Goal: Task Accomplishment & Management: Manage account settings

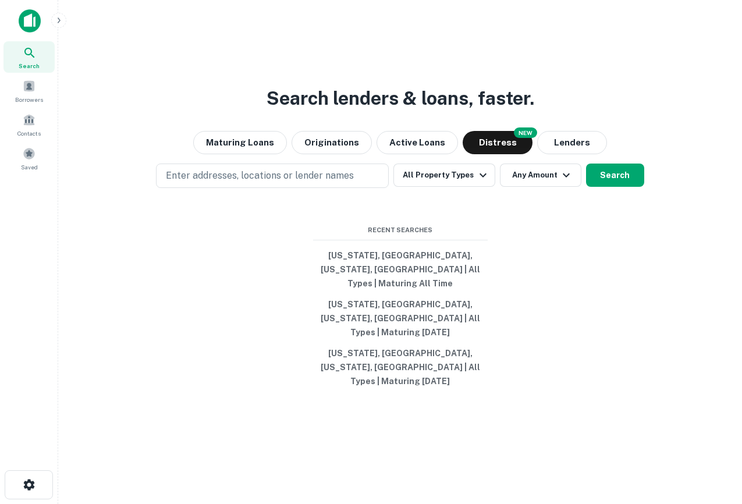
click at [26, 52] on icon at bounding box center [30, 53] width 14 height 14
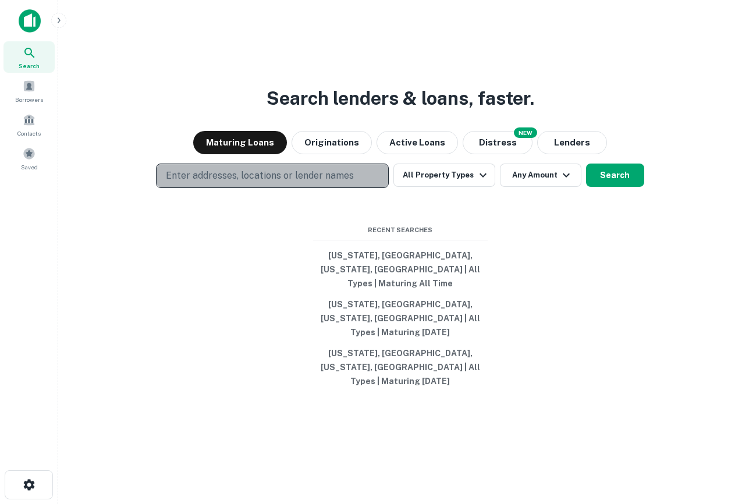
click at [208, 183] on p "Enter addresses, locations or lender names" at bounding box center [260, 176] width 188 height 14
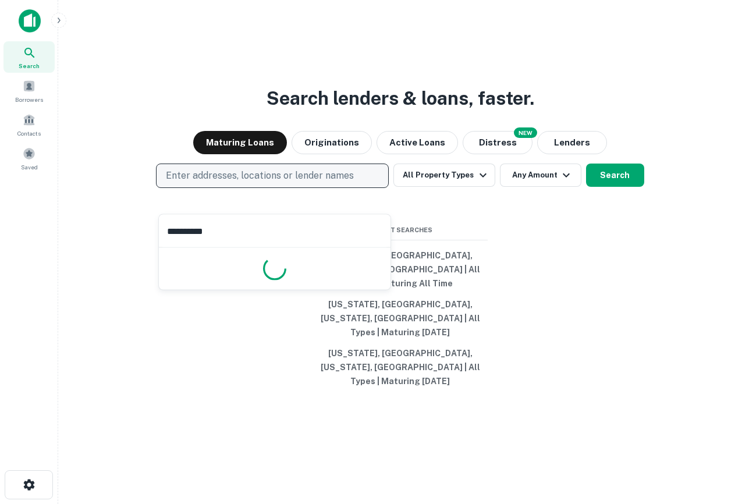
type input "**********"
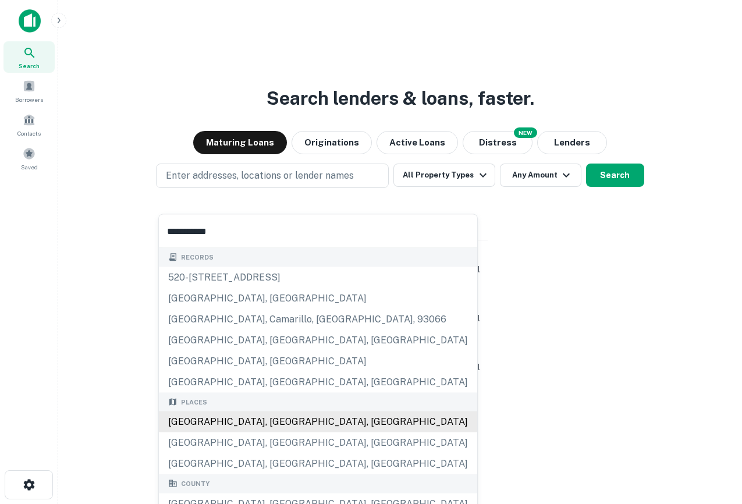
click at [295, 428] on div "[GEOGRAPHIC_DATA], [GEOGRAPHIC_DATA], [GEOGRAPHIC_DATA]" at bounding box center [318, 422] width 318 height 21
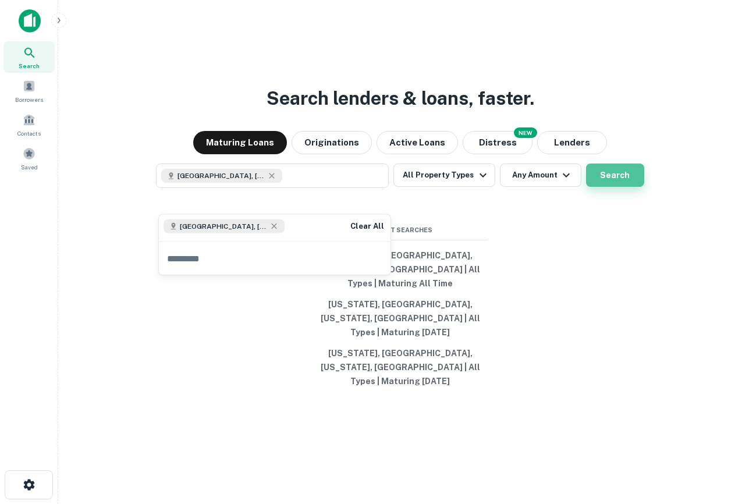
click at [615, 187] on button "Search" at bounding box center [615, 175] width 58 height 23
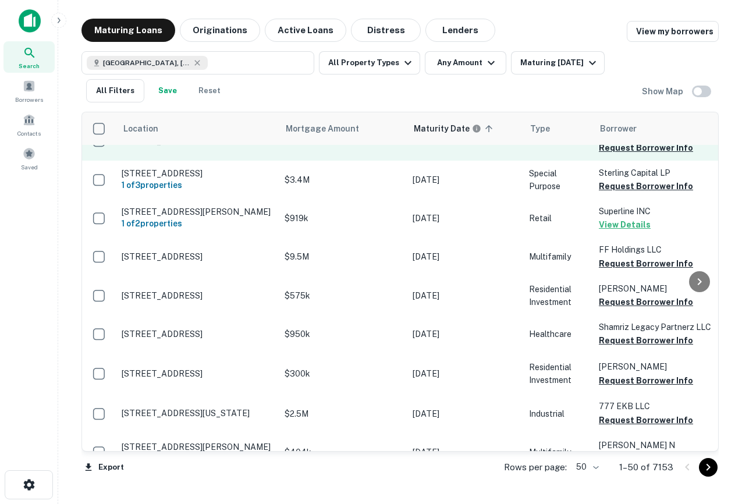
scroll to position [116, 0]
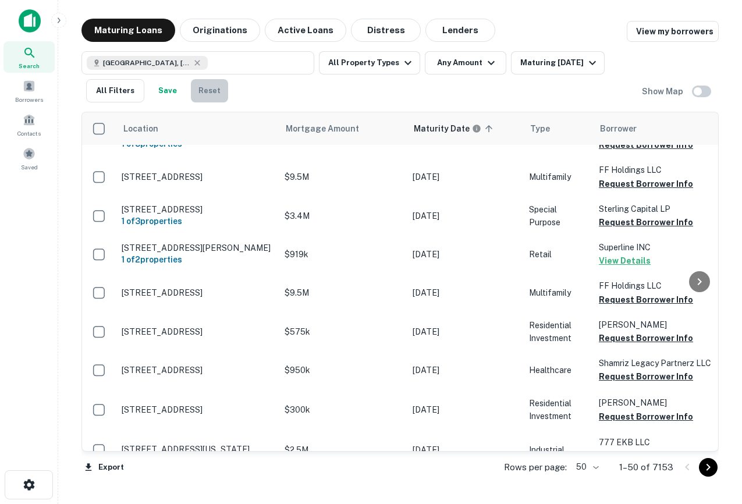
click at [213, 90] on button "Reset" at bounding box center [209, 90] width 37 height 23
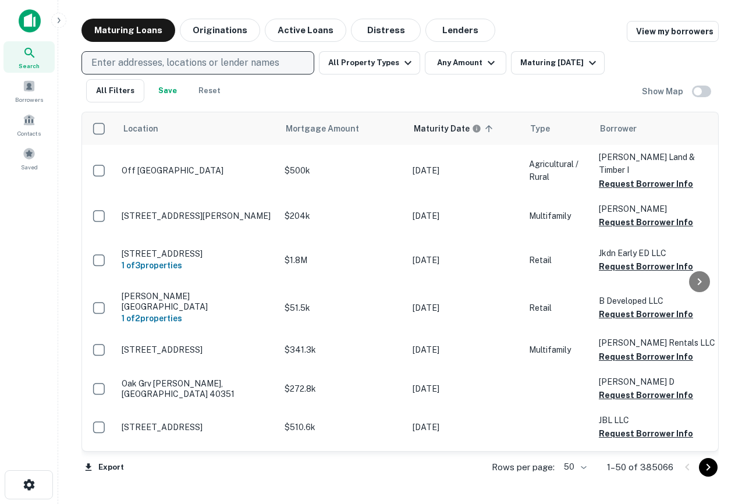
click at [235, 27] on button "Originations" at bounding box center [220, 30] width 80 height 23
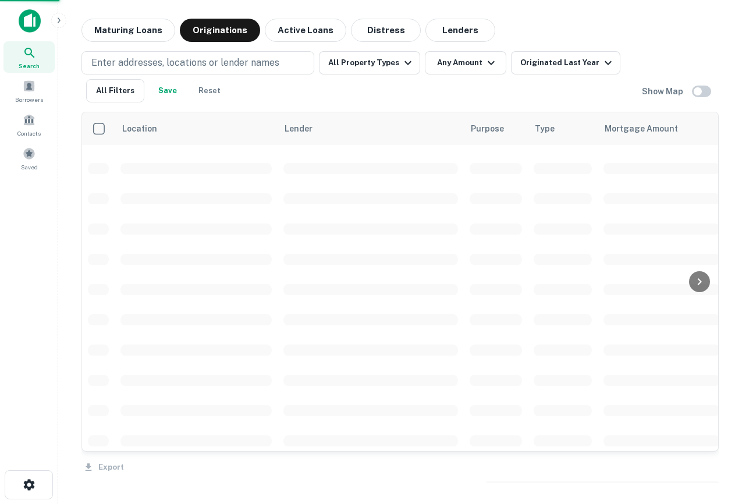
scroll to position [116, 0]
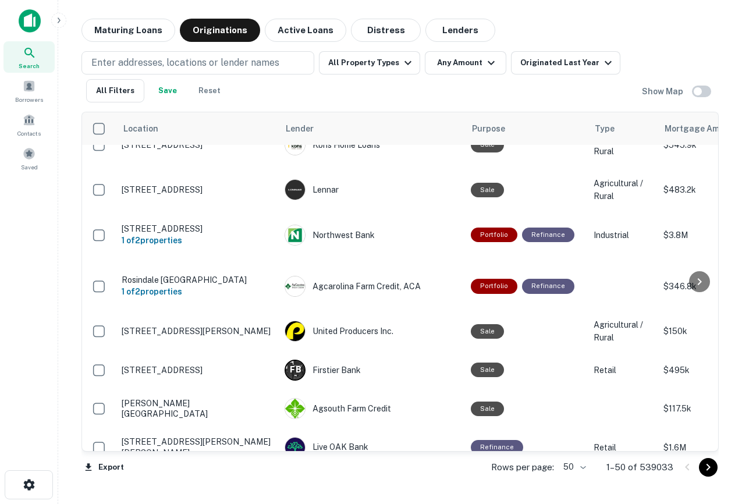
click at [27, 13] on img at bounding box center [30, 20] width 22 height 23
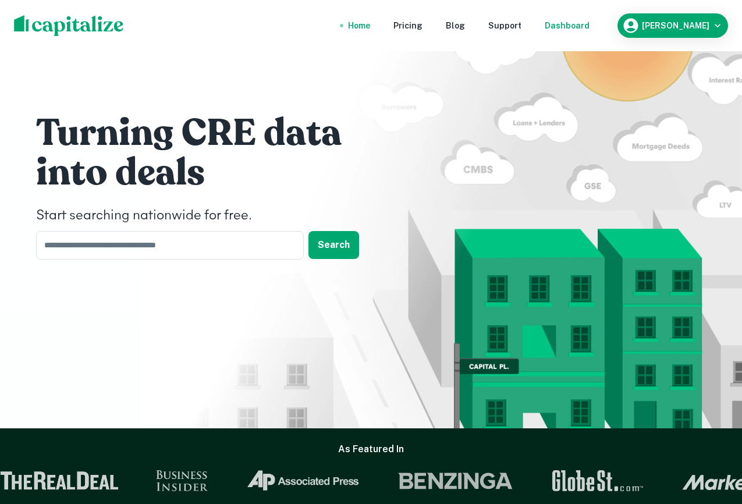
click at [590, 22] on div "Dashboard" at bounding box center [567, 25] width 45 height 13
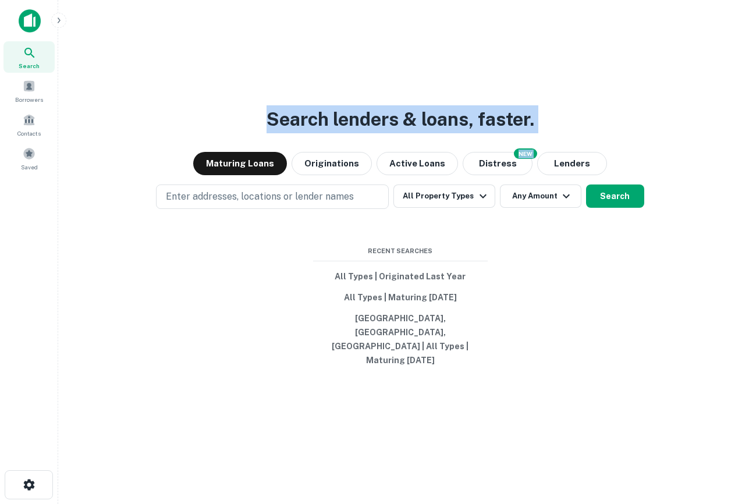
drag, startPoint x: 569, startPoint y: 138, endPoint x: 101, endPoint y: 126, distance: 468.3
click at [101, 126] on div "Search lenders & loans, faster. Maturing Loans Originations Active Loans NEW Di…" at bounding box center [400, 280] width 665 height 504
drag, startPoint x: 408, startPoint y: 126, endPoint x: 866, endPoint y: 72, distance: 461.3
click at [742, 72] on html "Search Borrowers Contacts Saved Search lenders & loans, faster. Maturing Loans …" at bounding box center [371, 252] width 742 height 504
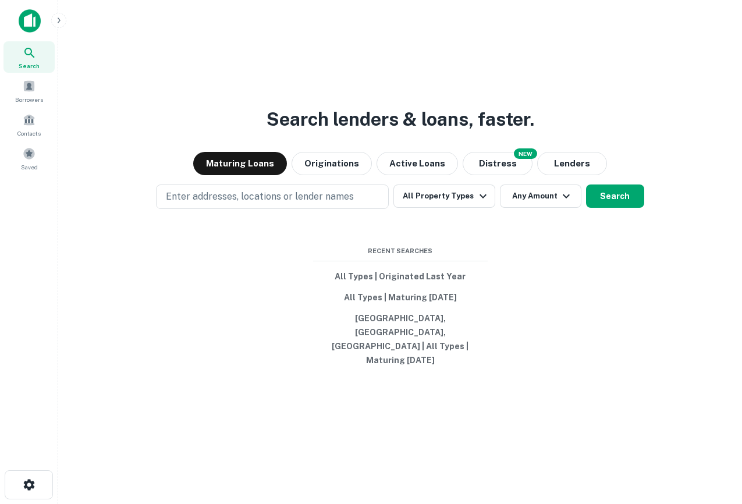
click at [512, 108] on div "Search lenders & loans, faster. Maturing Loans Originations Active Loans NEW Di…" at bounding box center [400, 280] width 665 height 504
click at [385, 287] on button "All Types | Originated Last Year" at bounding box center [400, 276] width 175 height 21
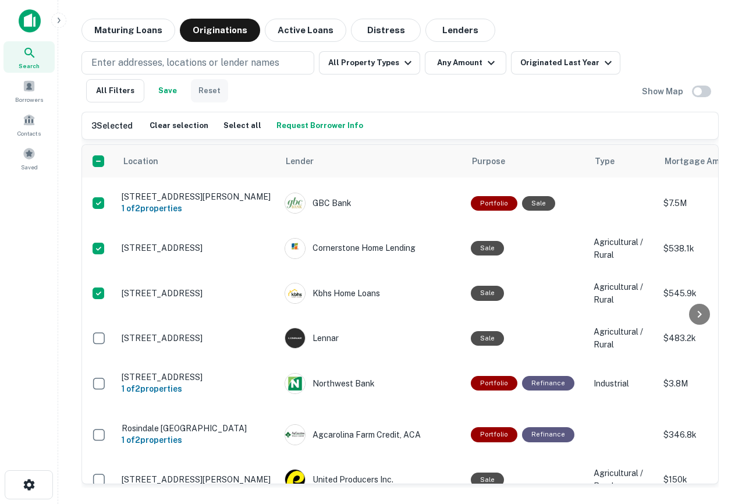
click at [218, 91] on button "Reset" at bounding box center [209, 90] width 37 height 23
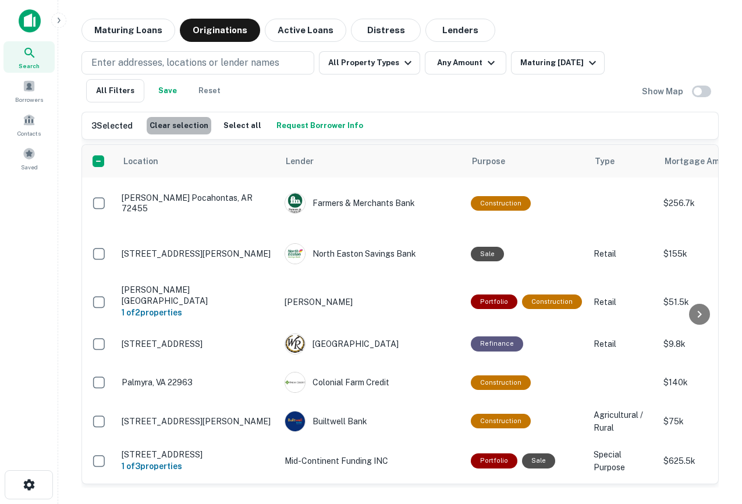
click at [187, 125] on button "Clear selection" at bounding box center [179, 125] width 65 height 17
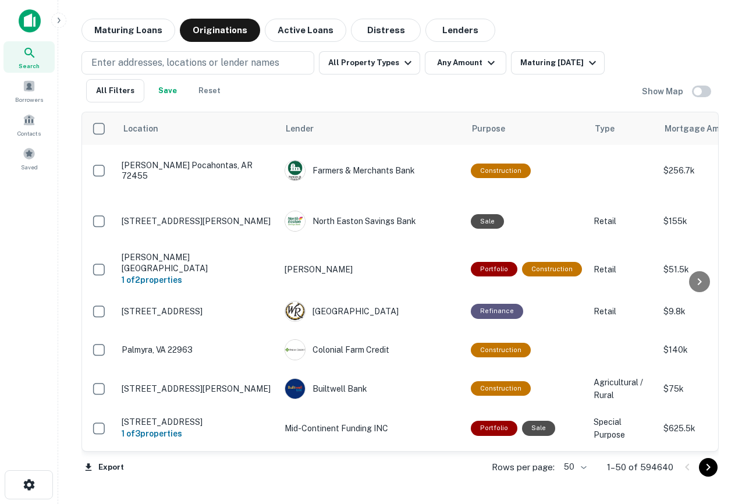
click at [28, 27] on img at bounding box center [30, 20] width 22 height 23
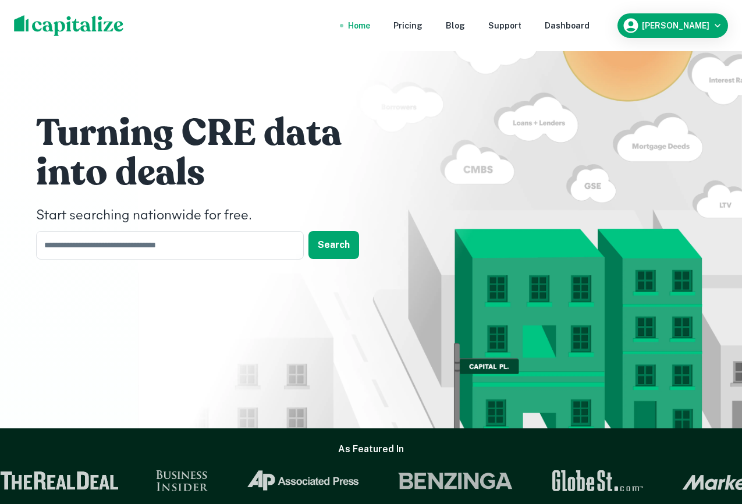
click at [112, 19] on img at bounding box center [69, 25] width 110 height 21
click at [590, 24] on div "Dashboard" at bounding box center [567, 25] width 45 height 13
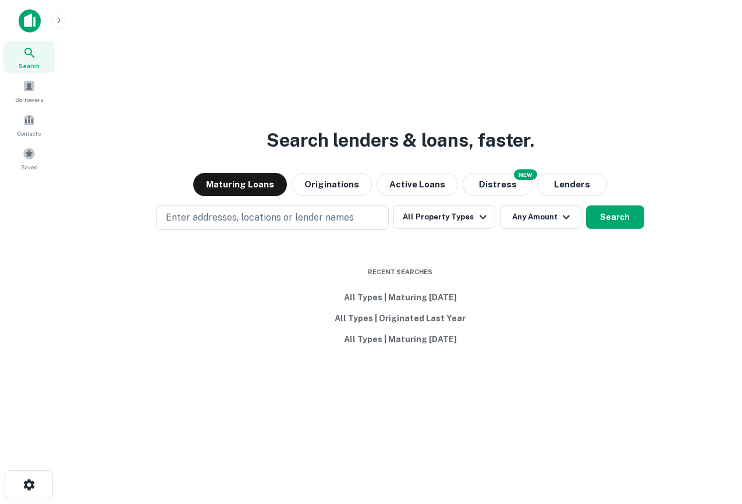
click at [419, 402] on div "Search lenders & loans, faster. Maturing Loans Originations Active Loans NEW Di…" at bounding box center [400, 280] width 665 height 504
click at [29, 101] on span "Borrowers" at bounding box center [29, 99] width 28 height 9
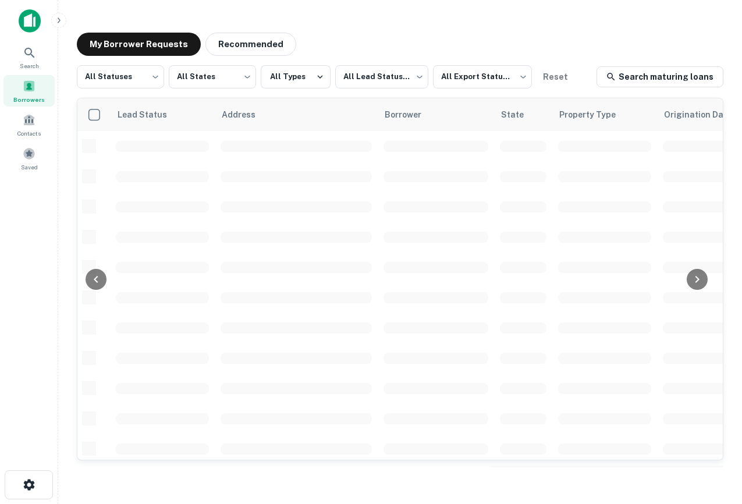
scroll to position [0, 641]
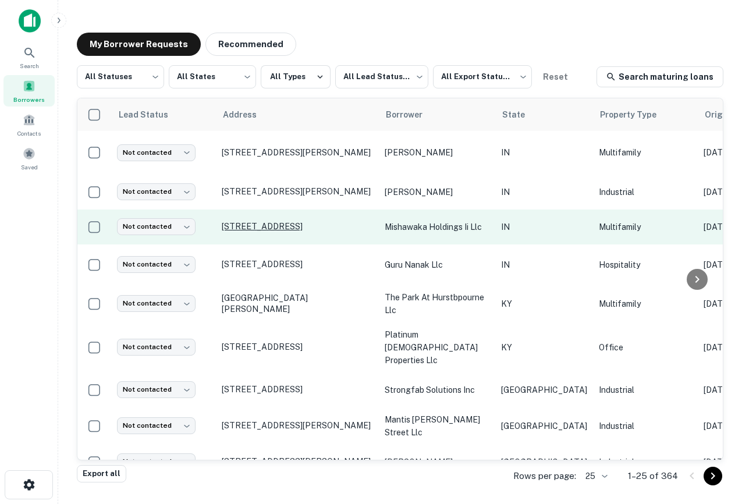
click at [265, 221] on p "[STREET_ADDRESS]" at bounding box center [297, 226] width 151 height 10
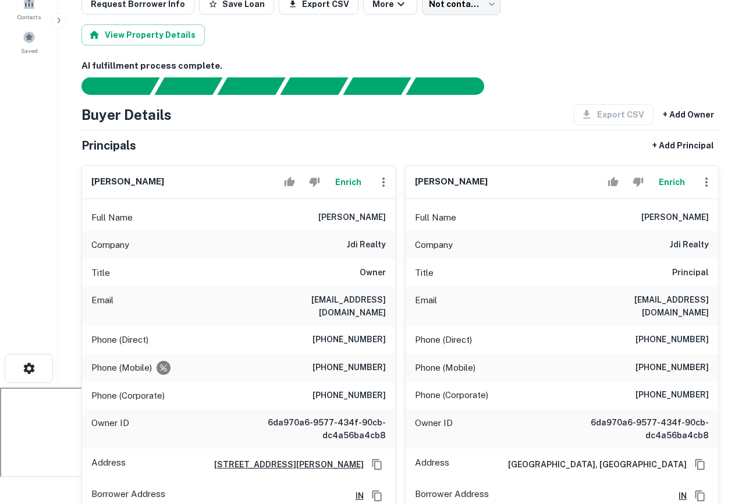
scroll to position [137, 0]
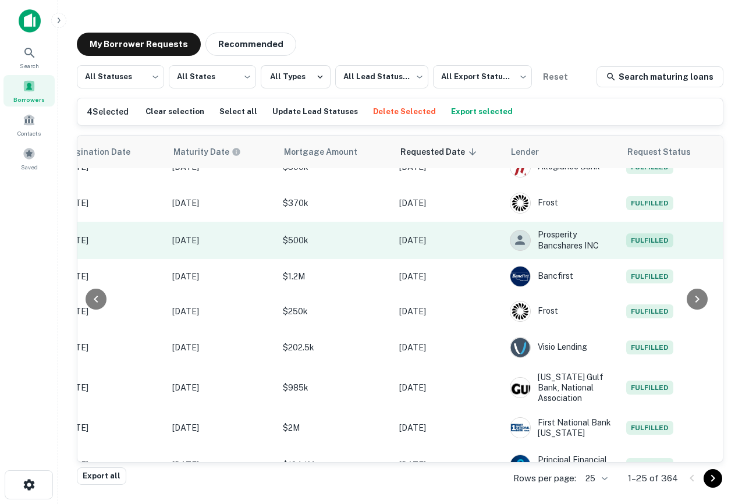
scroll to position [332, 0]
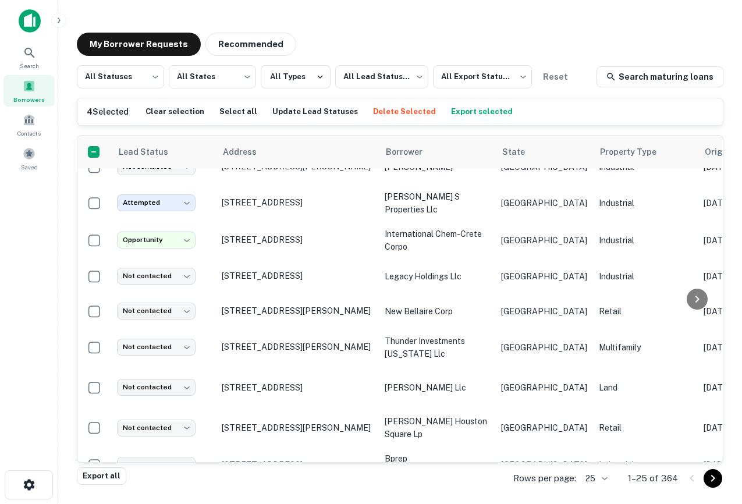
click at [383, 111] on button "Delete Selected" at bounding box center [404, 111] width 69 height 17
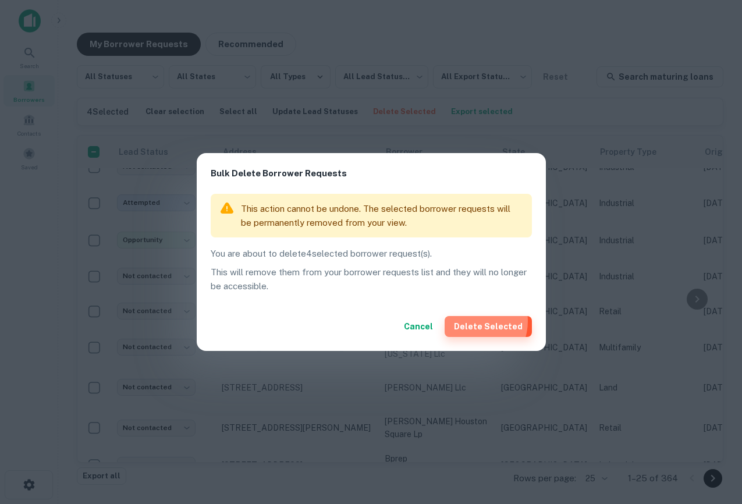
click at [477, 321] on button "Delete Selected" at bounding box center [488, 326] width 87 height 21
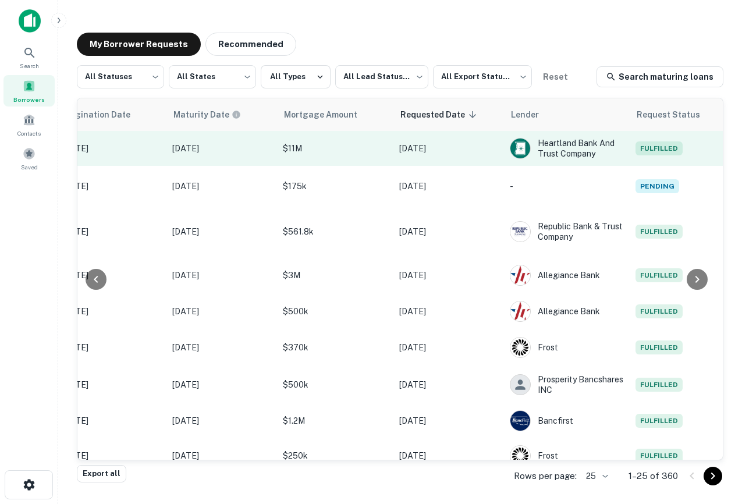
scroll to position [0, 0]
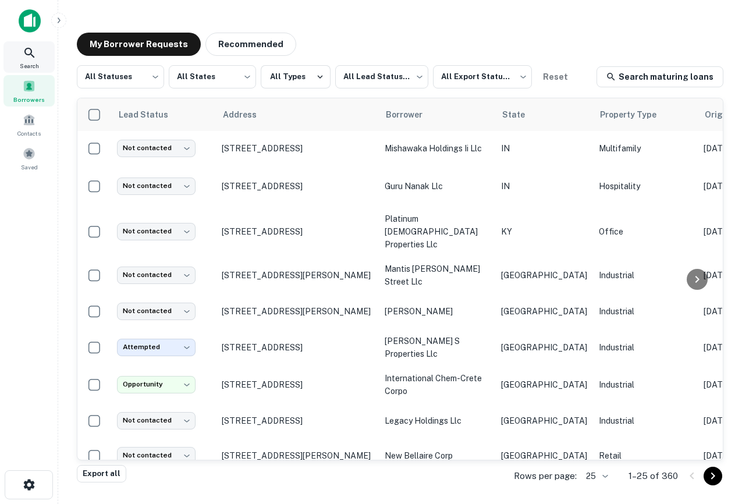
click at [28, 31] on img at bounding box center [30, 20] width 22 height 23
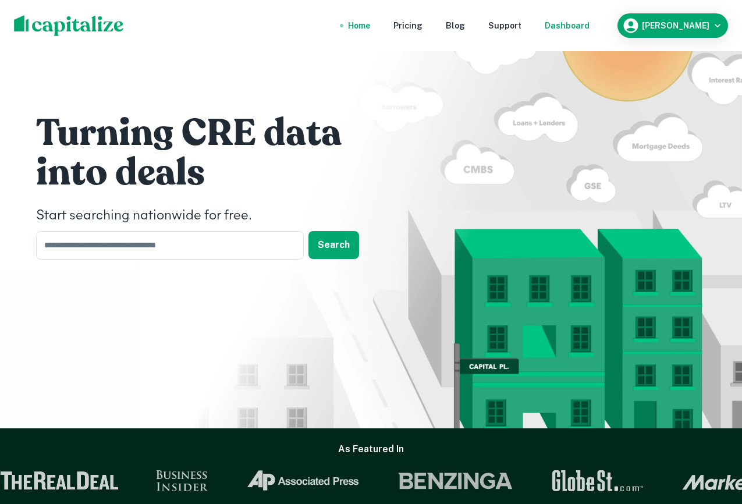
click at [590, 30] on div "Dashboard" at bounding box center [567, 25] width 45 height 13
